Goal: Check status

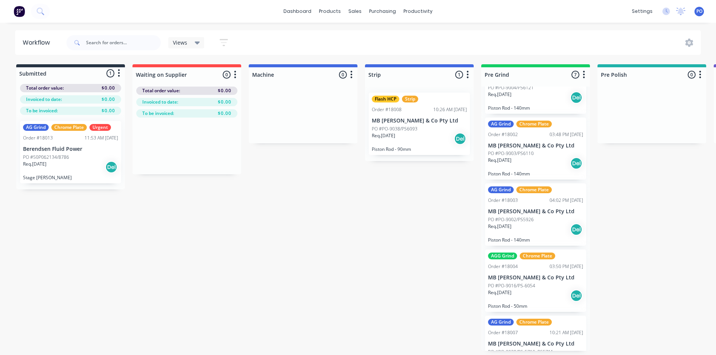
scroll to position [151, 0]
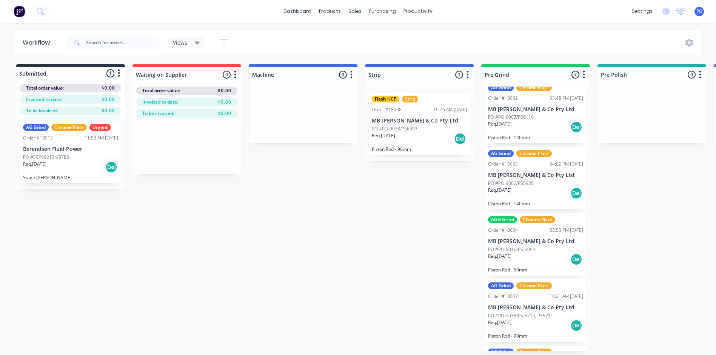
click at [534, 234] on div "AGG Grind Chrome Plate Order #18004 03:50 PM 13/08/25 MB Butterfield & Co Pty L…" at bounding box center [535, 244] width 101 height 62
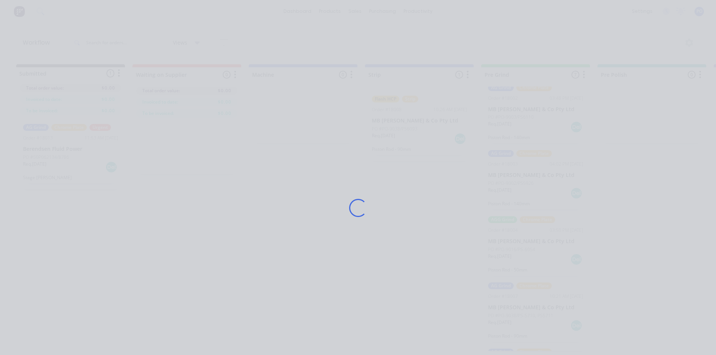
click at [534, 234] on div "Loading..." at bounding box center [358, 207] width 604 height 355
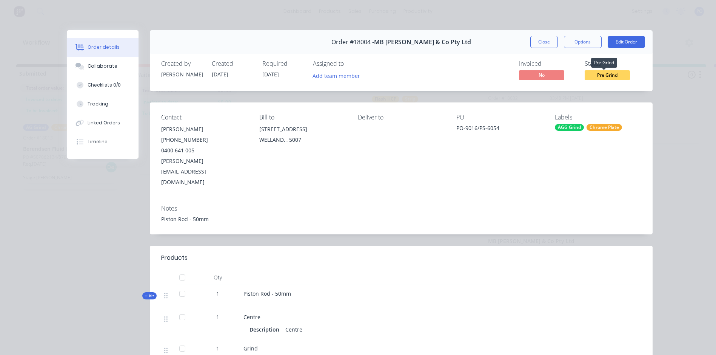
click at [615, 72] on span "Pre Grind" at bounding box center [607, 74] width 45 height 9
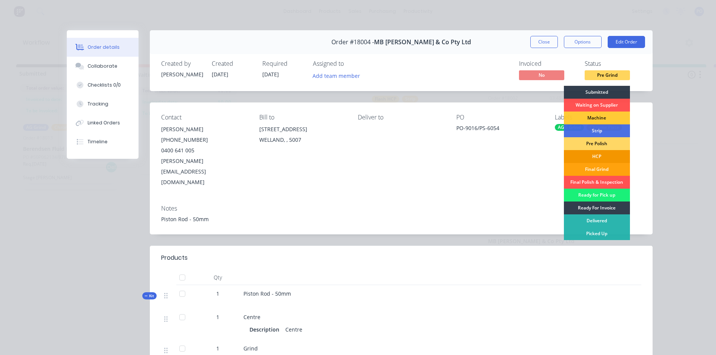
click at [598, 154] on div "HCP" at bounding box center [597, 156] width 66 height 13
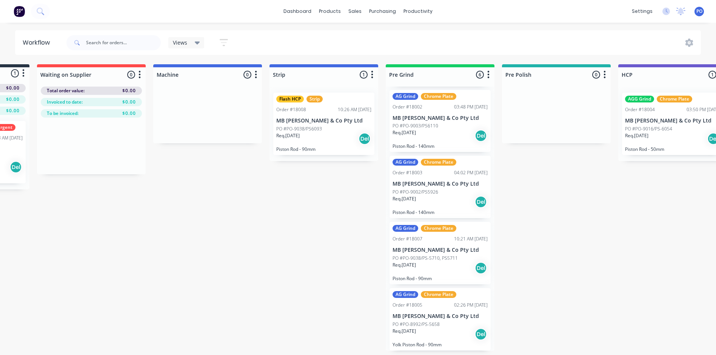
scroll to position [0, 106]
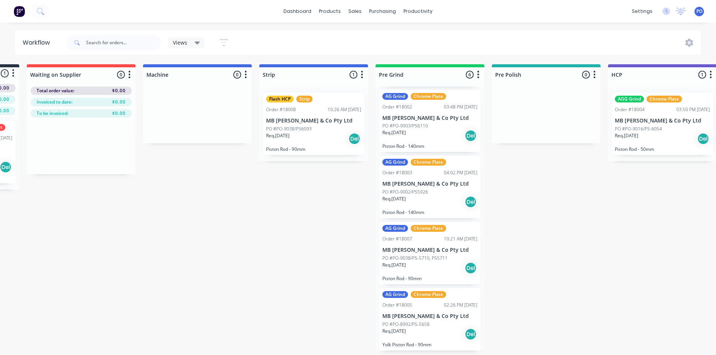
click at [712, 350] on div "Submitted 1 Status colour #273444 hex #273444 Save Cancel Summaries Total order…" at bounding box center [628, 207] width 1478 height 286
click at [660, 167] on div "Submitted 1 Status colour #273444 hex #273444 Save Cancel Summaries Total order…" at bounding box center [628, 207] width 1478 height 286
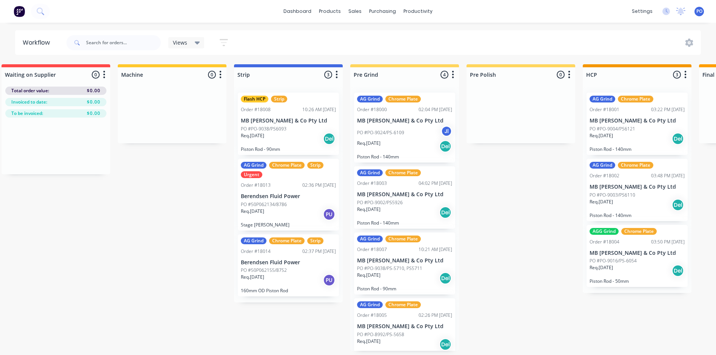
scroll to position [0, 141]
